Goal: Task Accomplishment & Management: Use online tool/utility

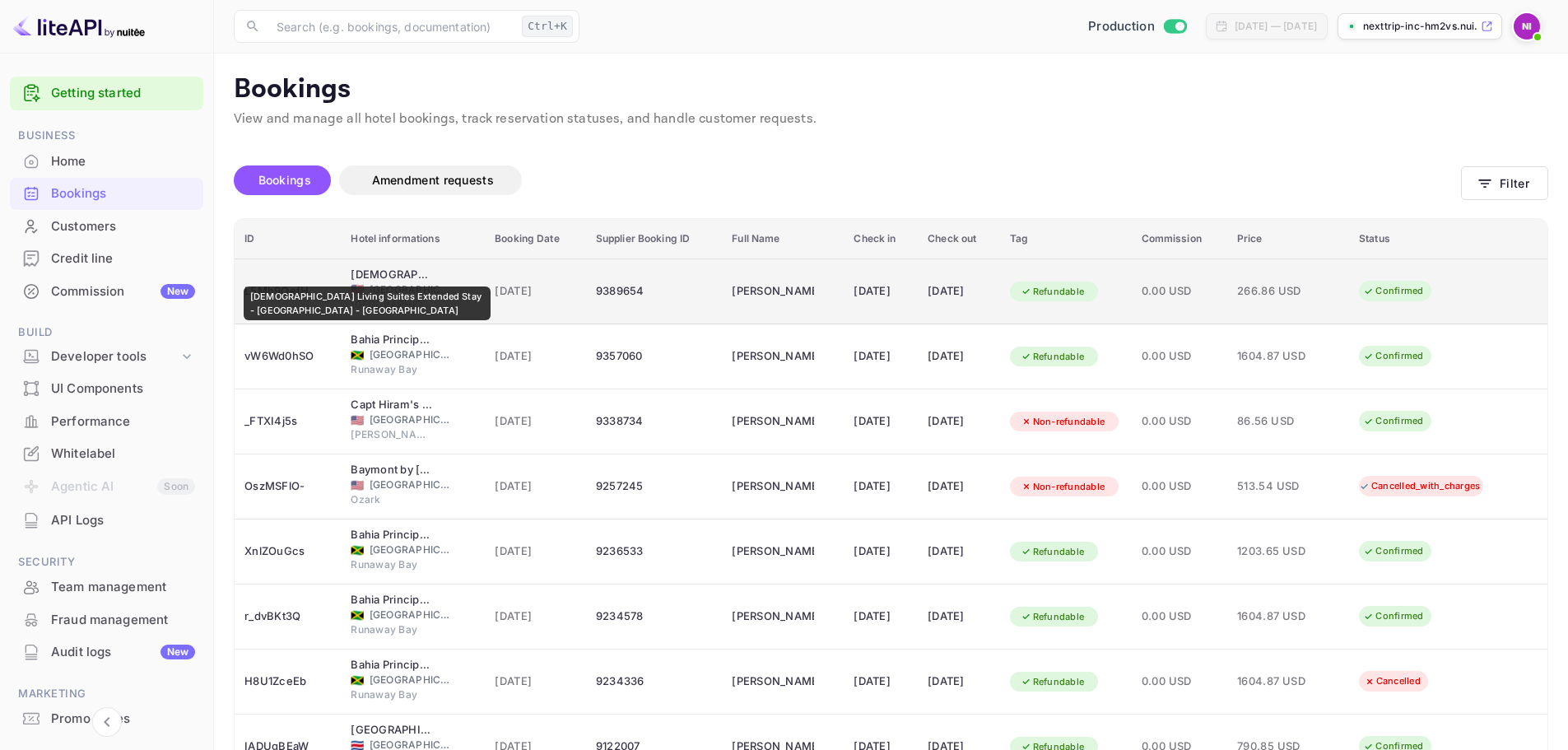
click at [367, 275] on div "[DEMOGRAPHIC_DATA] Living Suites Extended Stay - [GEOGRAPHIC_DATA] - [GEOGRAPHI…" at bounding box center [391, 274] width 83 height 16
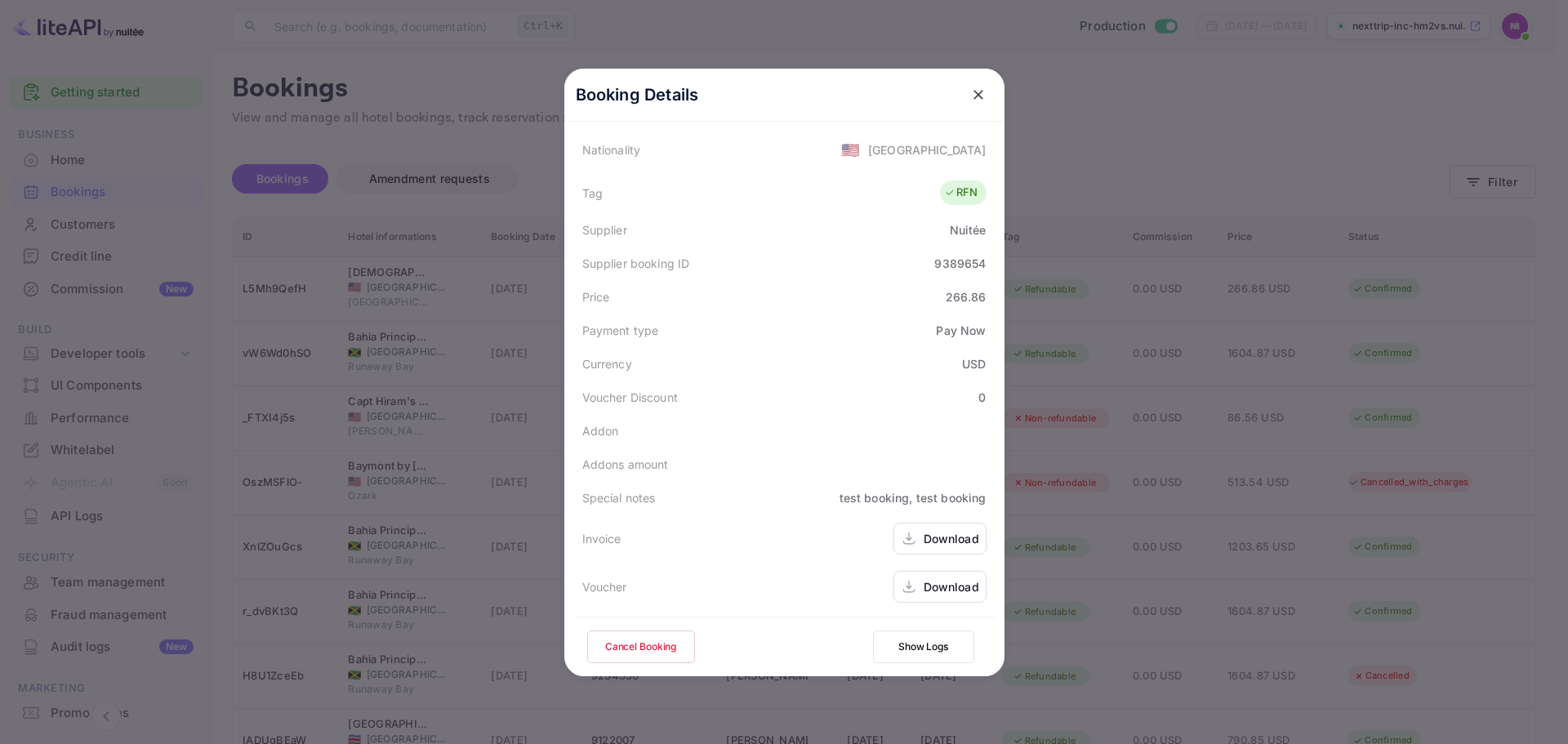
scroll to position [413, 0]
click at [909, 536] on icon at bounding box center [908, 538] width 16 height 17
click at [905, 581] on icon at bounding box center [908, 586] width 16 height 17
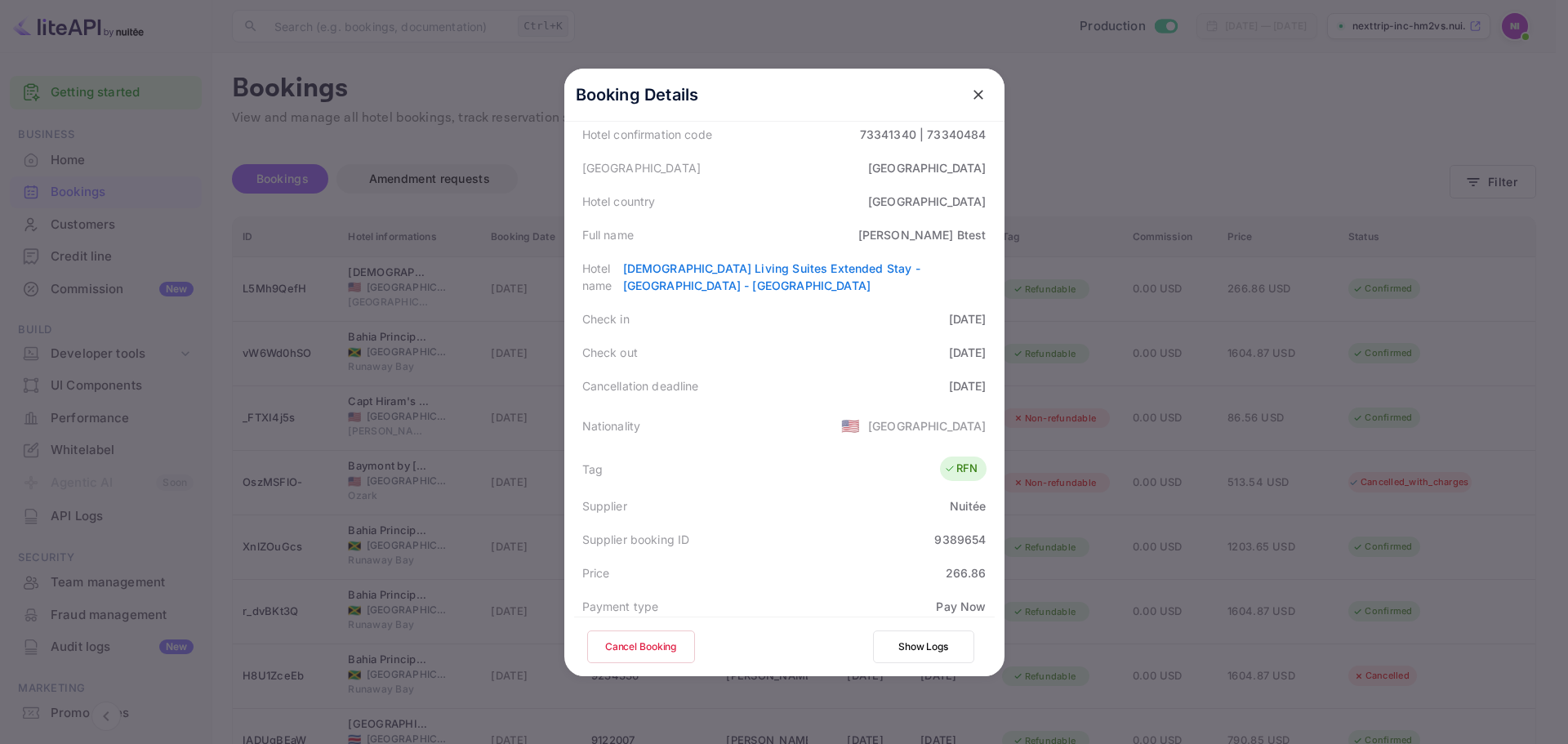
scroll to position [86, 0]
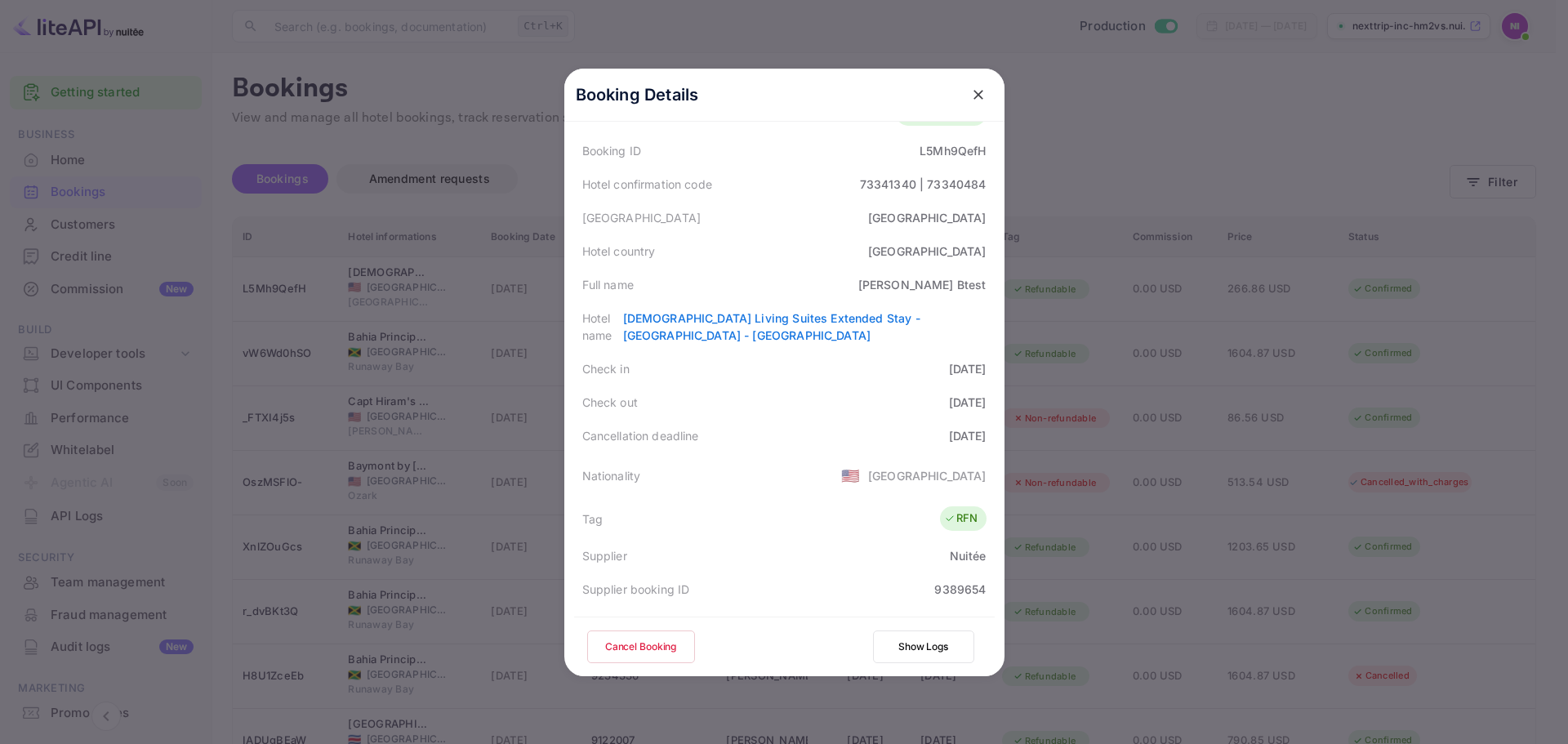
click at [921, 150] on div "L5Mh9QefH" at bounding box center [953, 150] width 66 height 17
copy div "L5Mh9QefH"
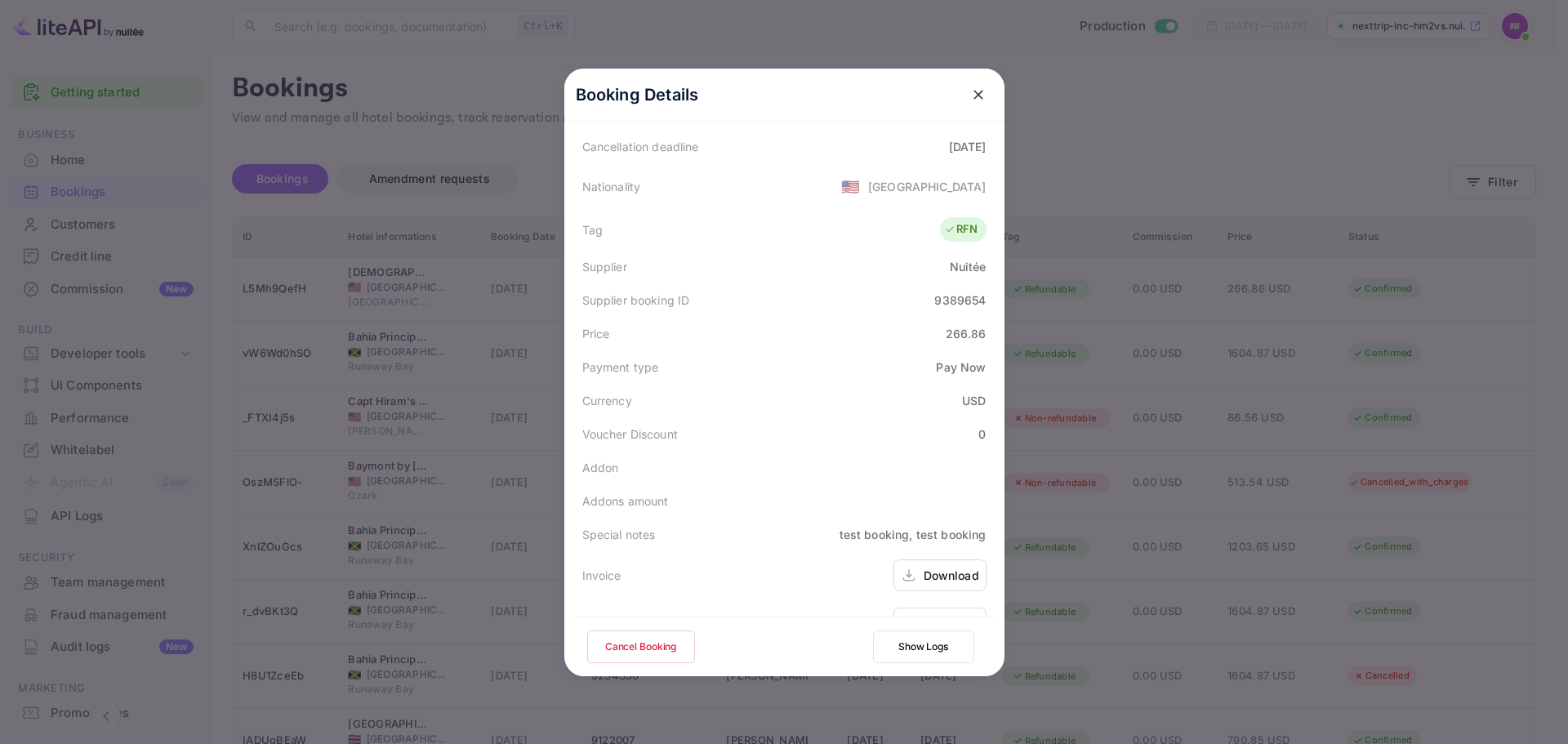
scroll to position [413, 0]
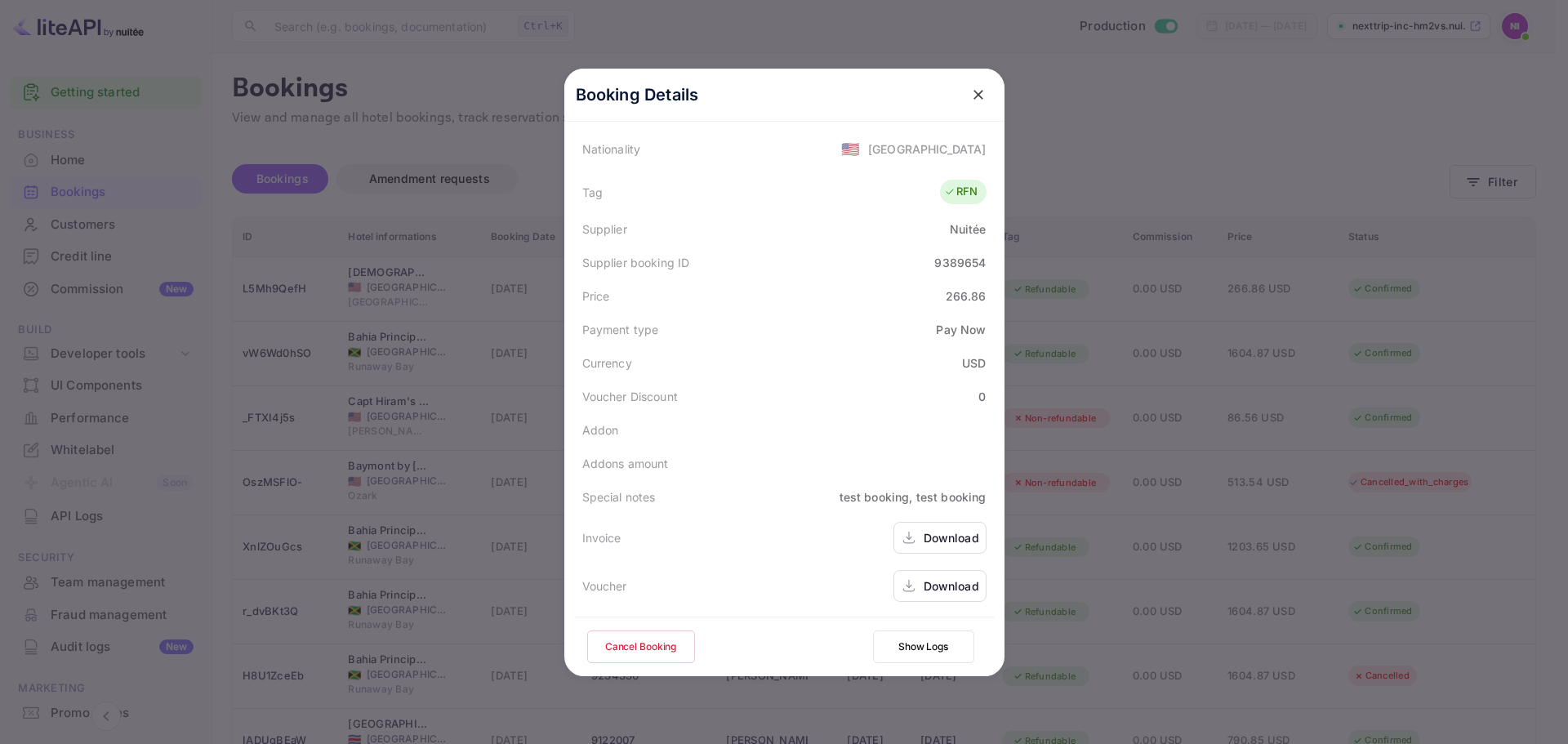
click at [944, 260] on div "9389654" at bounding box center [959, 262] width 52 height 17
copy div "9389654"
click at [946, 542] on div "Download" at bounding box center [952, 538] width 56 height 17
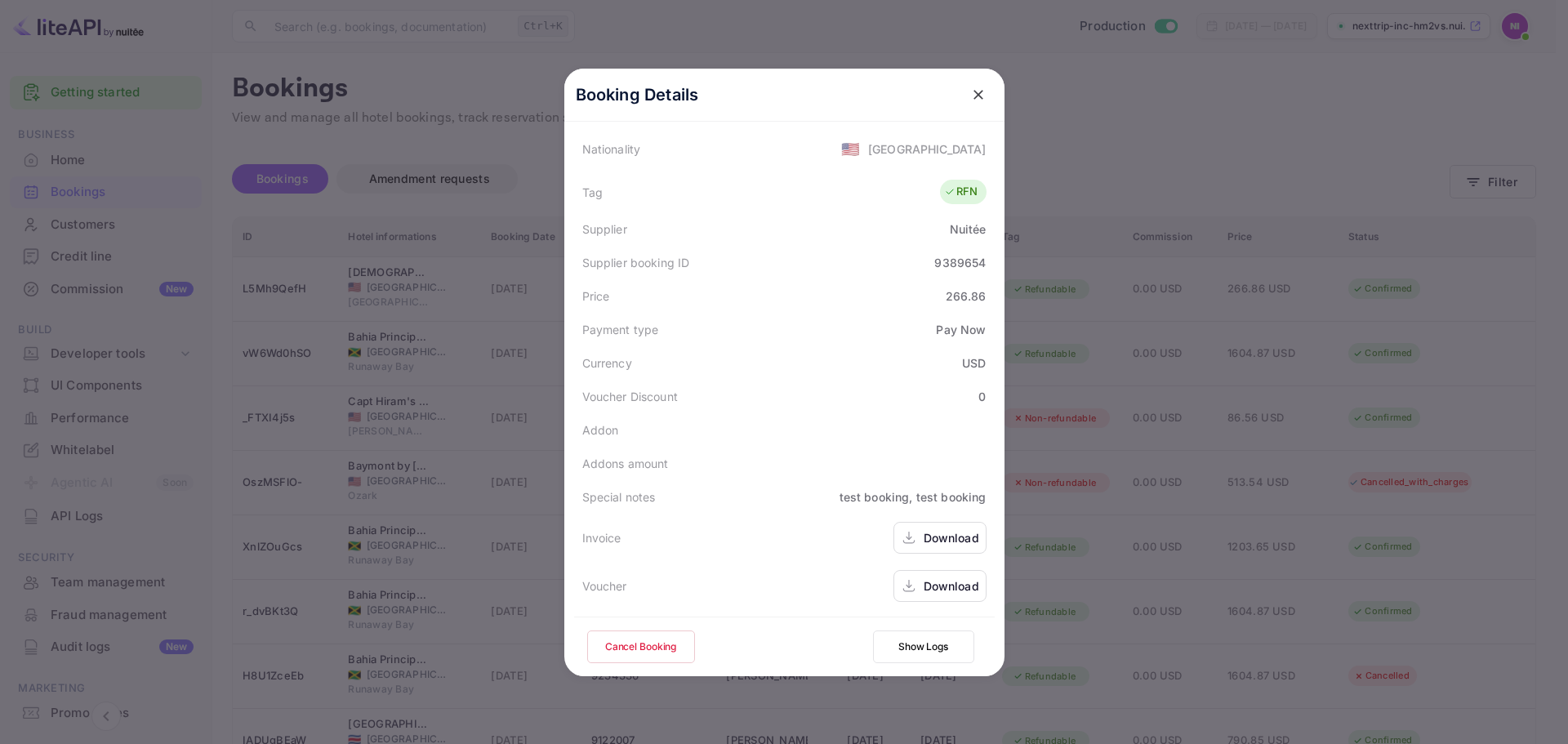
click at [916, 583] on div "Download" at bounding box center [940, 586] width 93 height 32
